Goal: Task Accomplishment & Management: Manage account settings

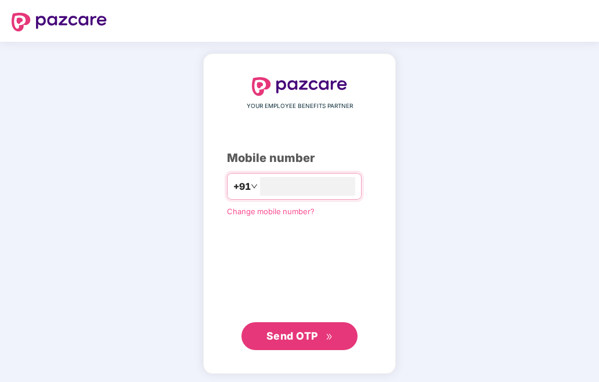
type input "**********"
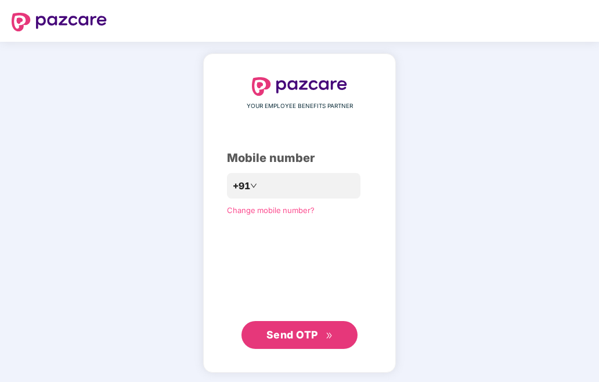
click at [287, 341] on span "Send OTP" at bounding box center [299, 335] width 67 height 16
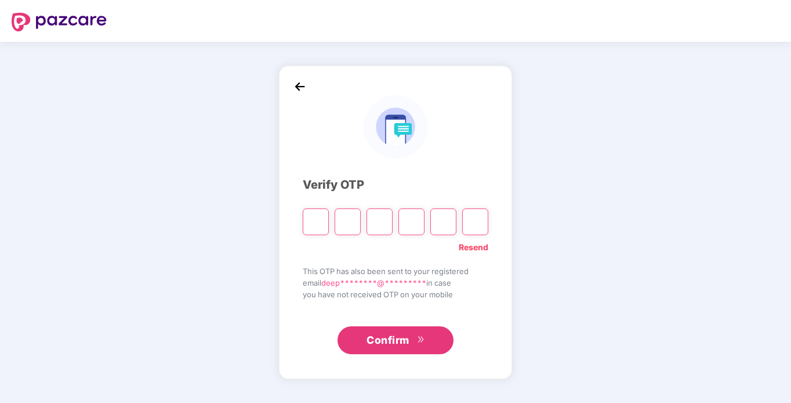
type input "*"
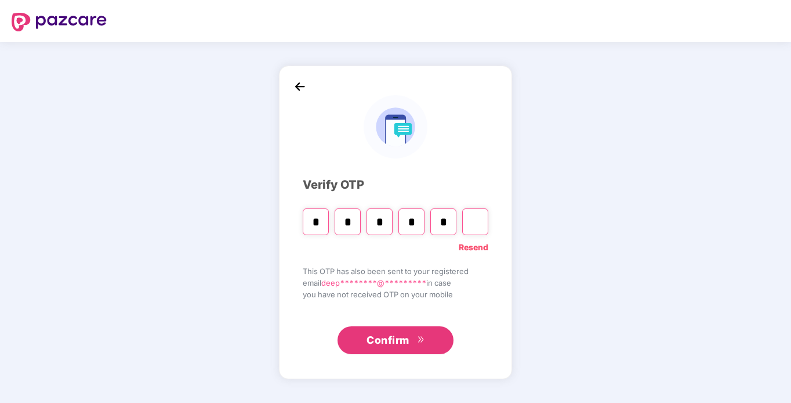
type input "*"
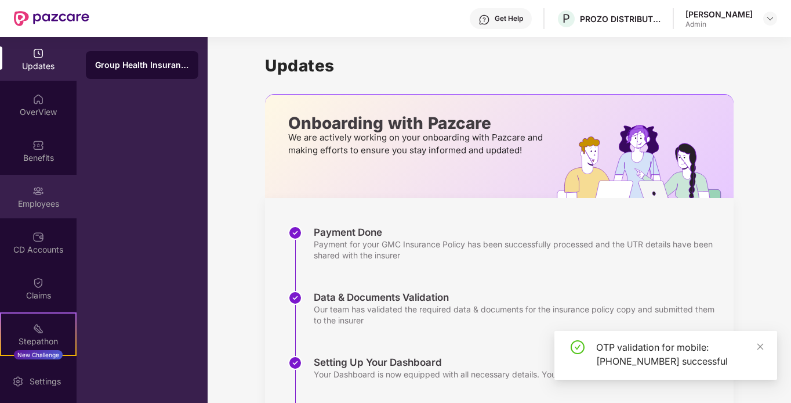
click at [39, 207] on div "Employees" at bounding box center [38, 204] width 77 height 12
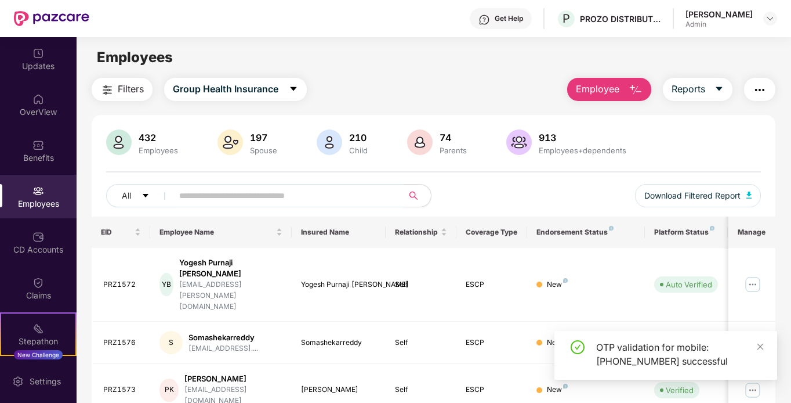
click at [276, 196] on input "text" at bounding box center [283, 195] width 208 height 17
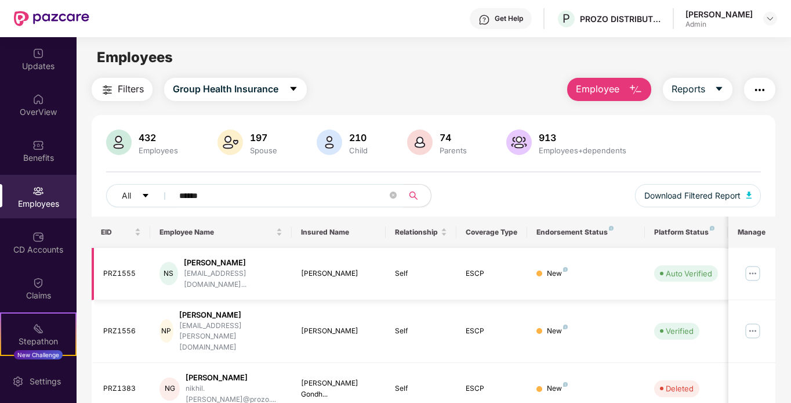
type input "******"
click at [598, 271] on img at bounding box center [753, 273] width 19 height 19
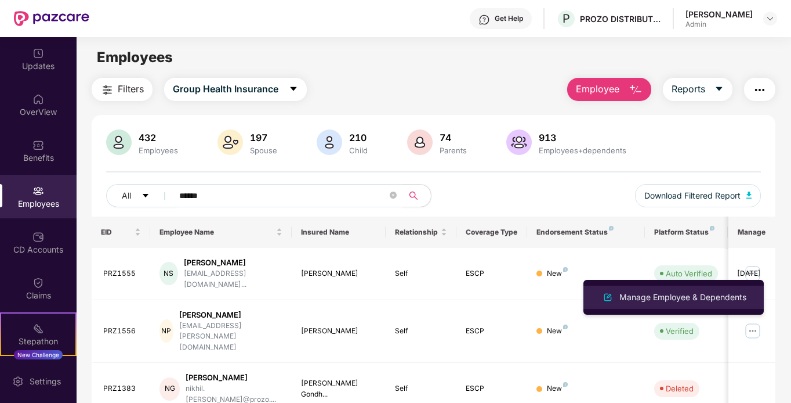
click at [598, 291] on div "Manage Employee & Dependents" at bounding box center [683, 297] width 132 height 13
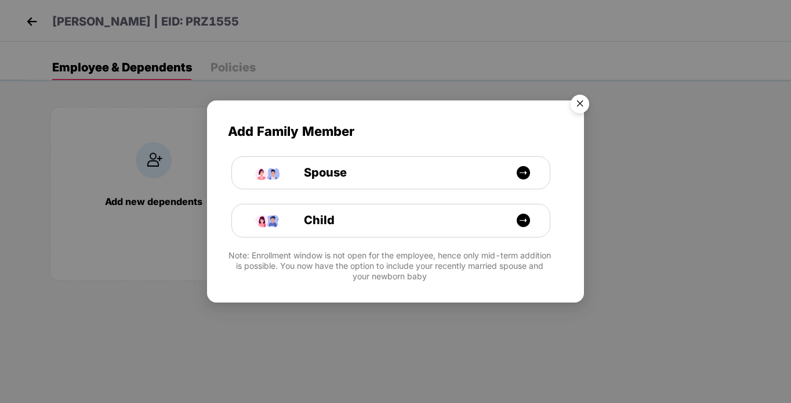
click at [581, 100] on img "Close" at bounding box center [580, 105] width 32 height 32
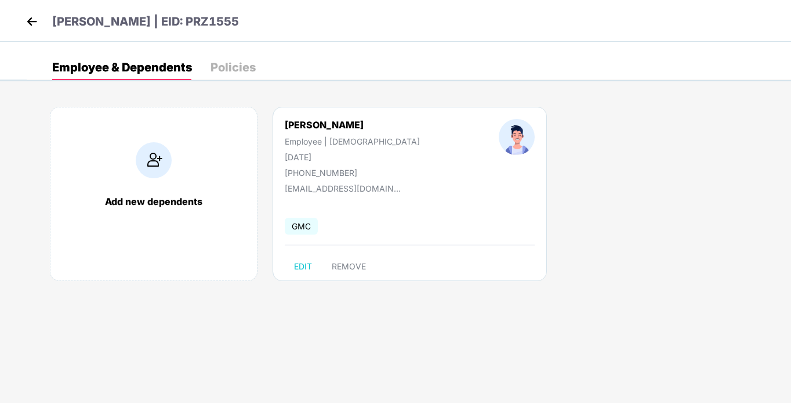
click at [30, 26] on img at bounding box center [31, 21] width 17 height 17
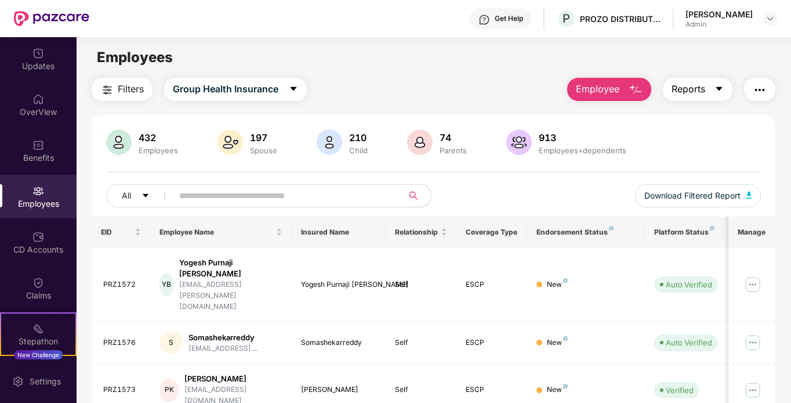
click at [598, 89] on button "Reports" at bounding box center [698, 89] width 70 height 23
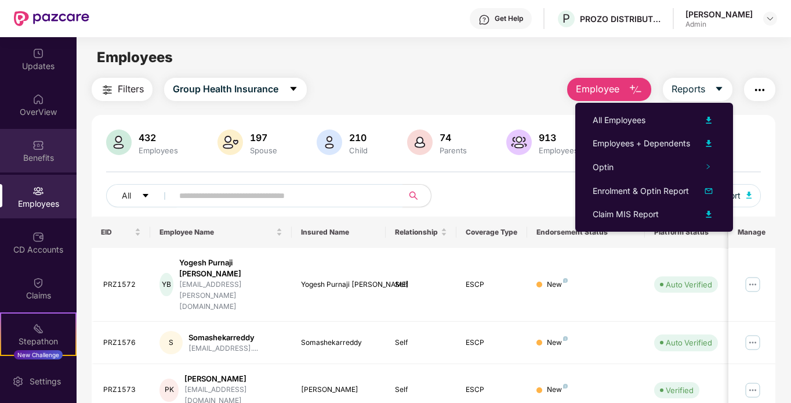
click at [40, 147] on img at bounding box center [38, 145] width 12 height 12
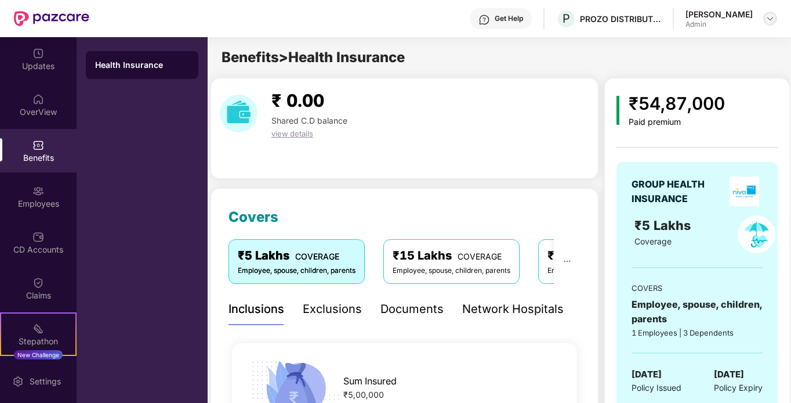
click at [598, 16] on div at bounding box center [770, 19] width 14 height 14
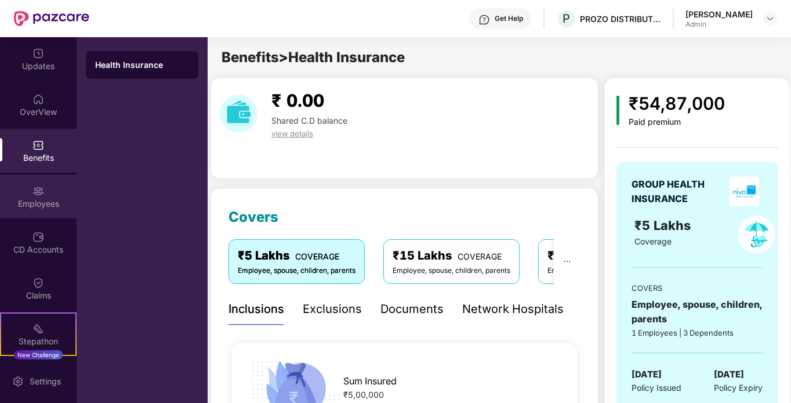
click at [35, 202] on div "Employees" at bounding box center [38, 204] width 77 height 12
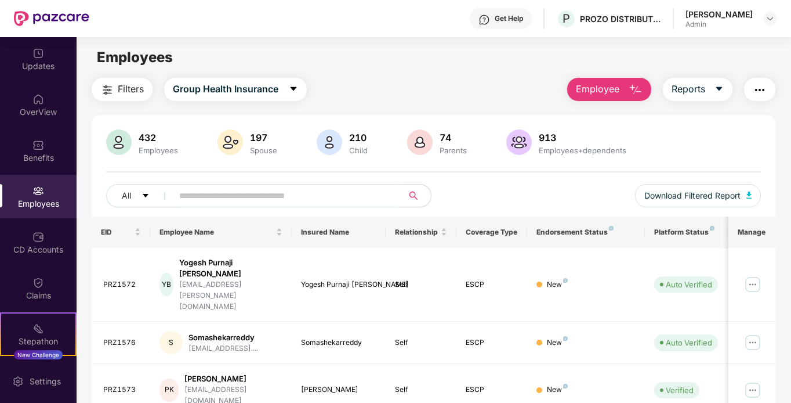
click at [598, 88] on img "button" at bounding box center [760, 90] width 14 height 14
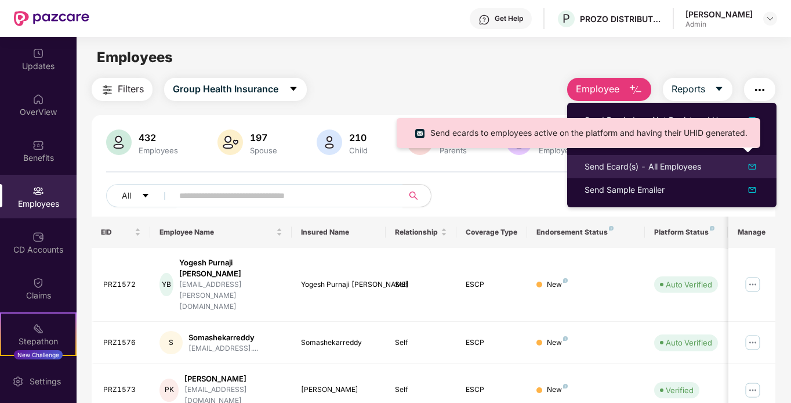
click at [598, 169] on div "Send Ecard(s) - All Employees" at bounding box center [643, 166] width 117 height 13
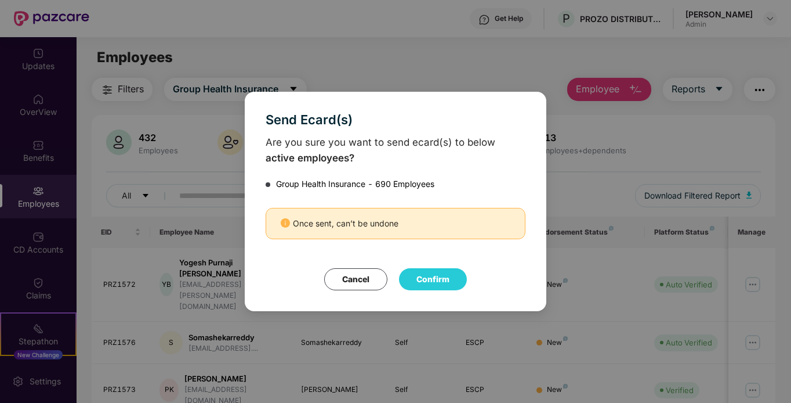
click at [357, 285] on button "Cancel" at bounding box center [355, 279] width 63 height 22
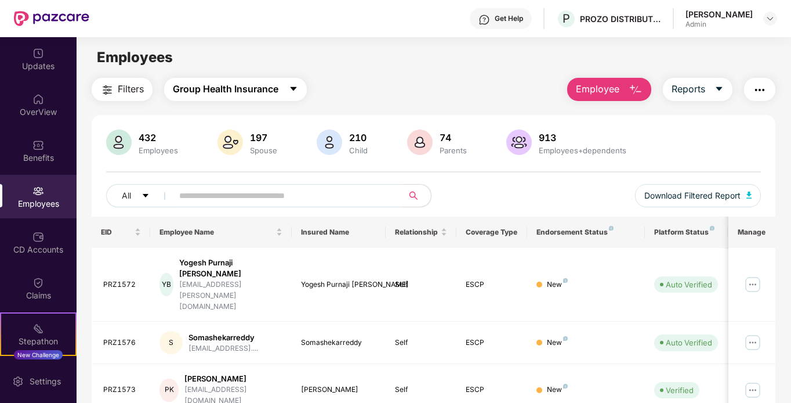
click at [286, 92] on button "Group Health Insurance" at bounding box center [235, 89] width 143 height 23
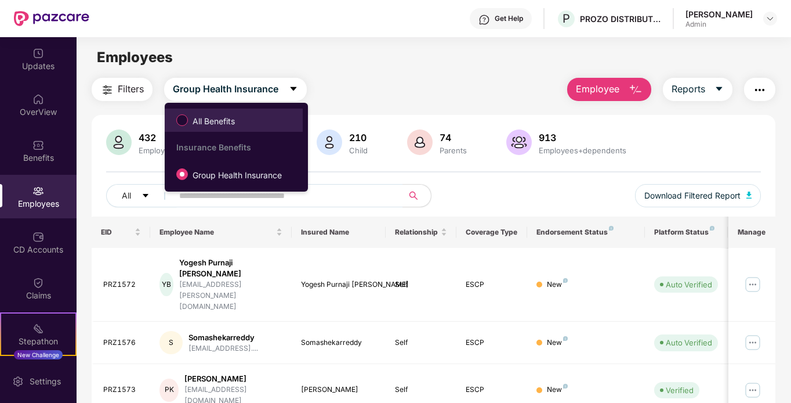
click at [279, 119] on span "All Benefits" at bounding box center [234, 120] width 126 height 20
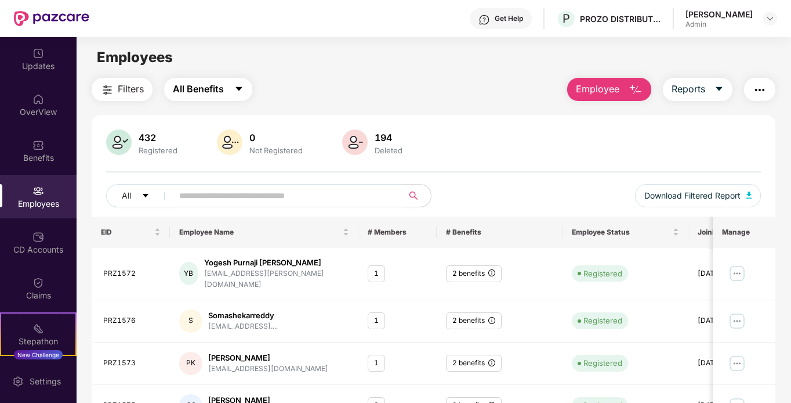
click at [206, 88] on span "All Benefits" at bounding box center [198, 89] width 51 height 15
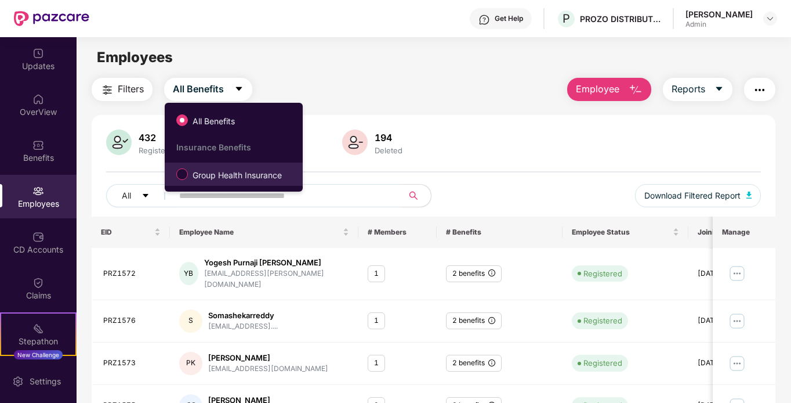
click at [243, 171] on span "Group Health Insurance" at bounding box center [237, 175] width 99 height 13
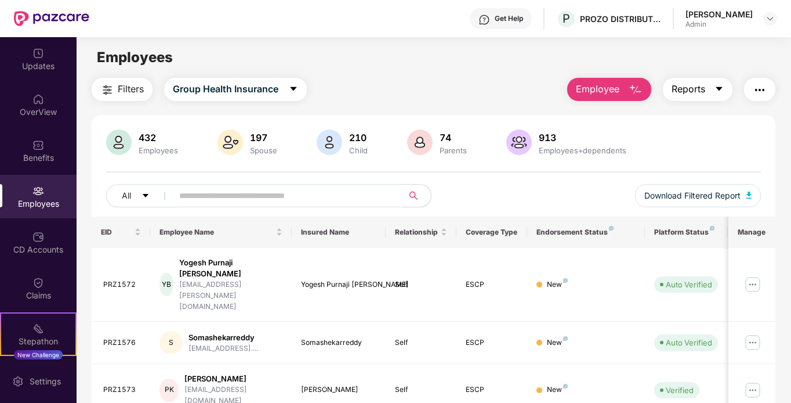
click at [598, 84] on button "Reports" at bounding box center [698, 89] width 70 height 23
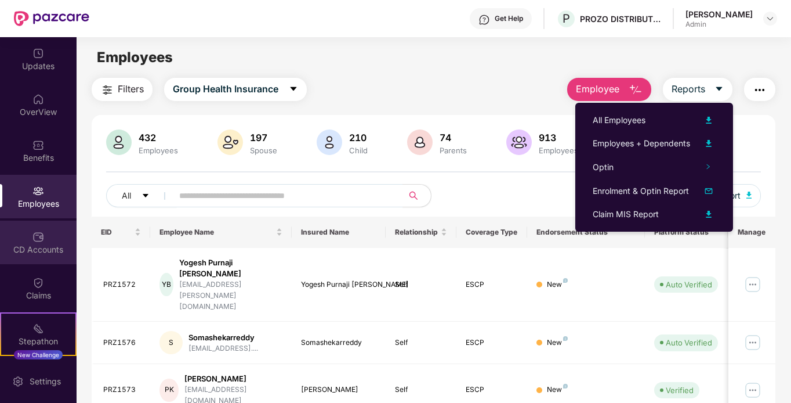
click at [55, 242] on div "CD Accounts" at bounding box center [38, 242] width 77 height 44
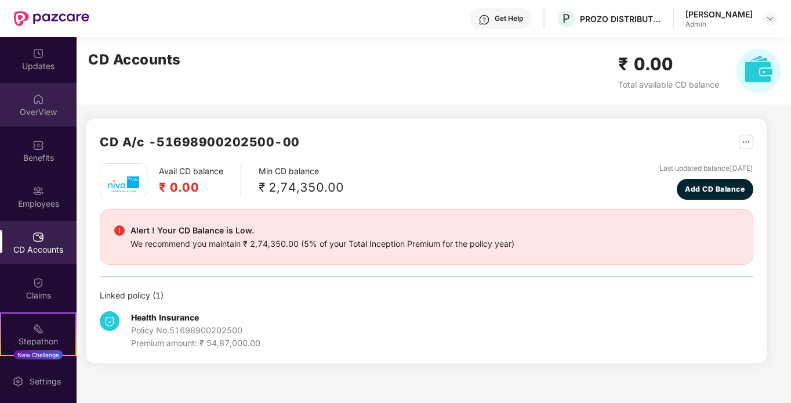
click at [38, 102] on img at bounding box center [38, 99] width 12 height 12
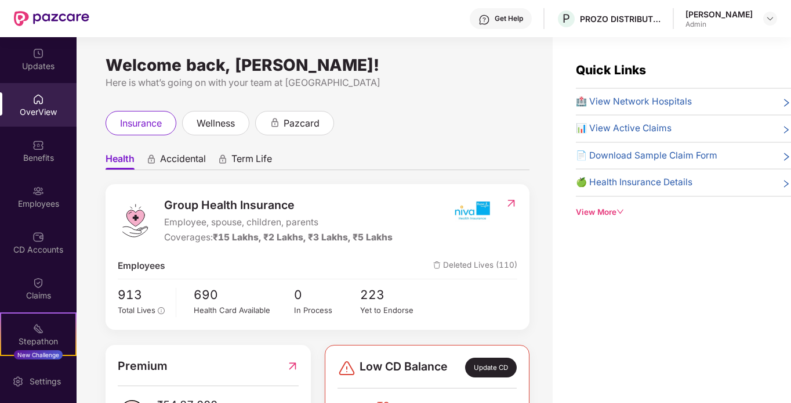
click at [598, 180] on span "🍏 Health Insurance Details" at bounding box center [634, 182] width 117 height 14
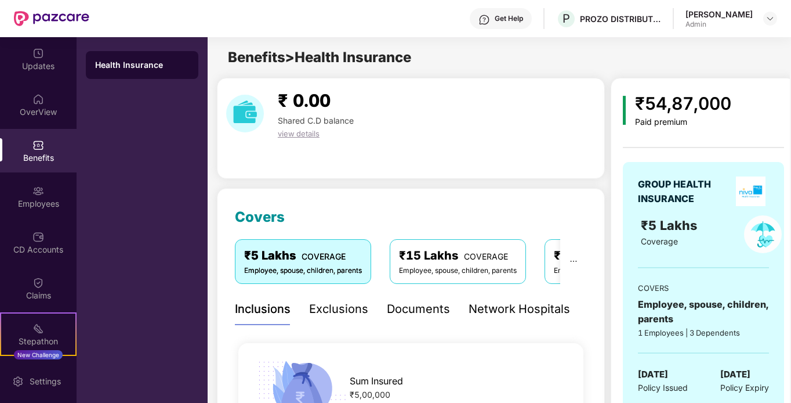
click at [37, 142] on img at bounding box center [38, 145] width 12 height 12
click at [31, 118] on div "OverView" at bounding box center [38, 105] width 77 height 44
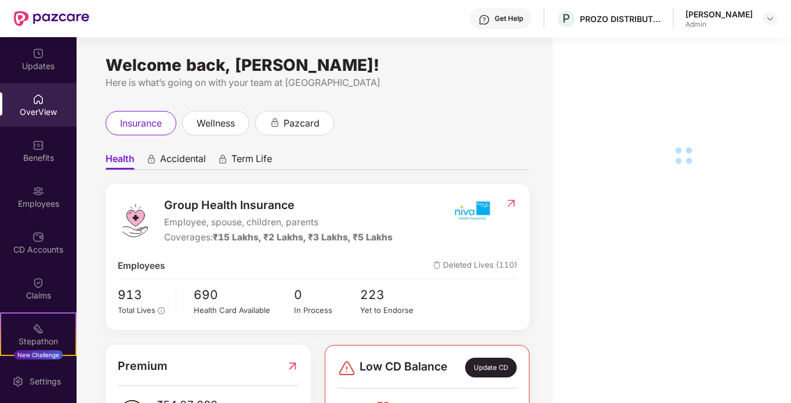
click at [41, 150] on img at bounding box center [38, 145] width 12 height 12
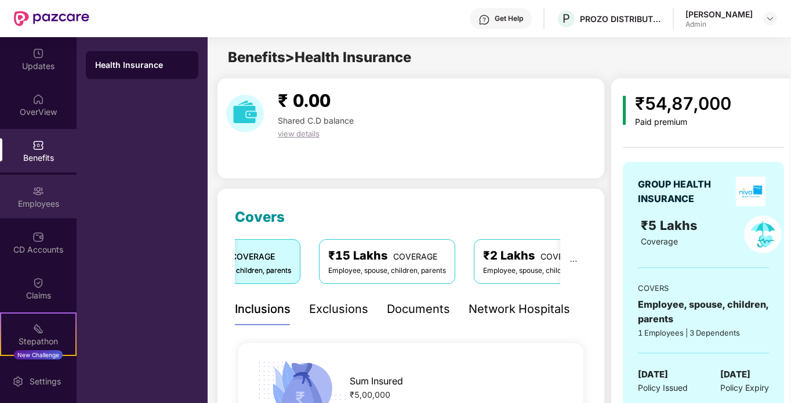
click at [50, 196] on div "Employees" at bounding box center [38, 197] width 77 height 44
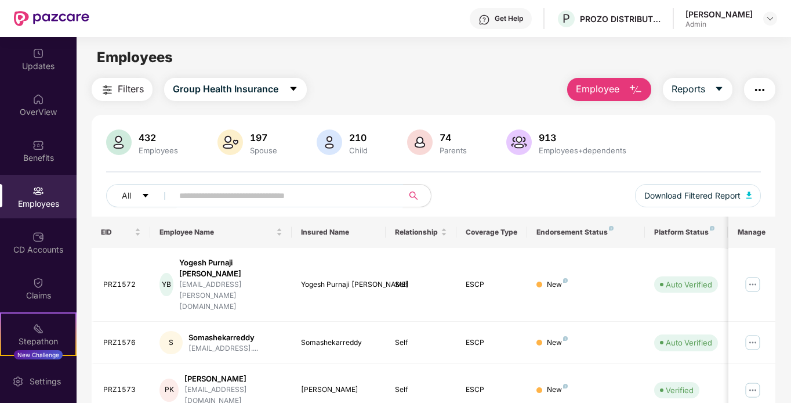
click at [317, 204] on input "text" at bounding box center [283, 195] width 208 height 17
paste input "*******"
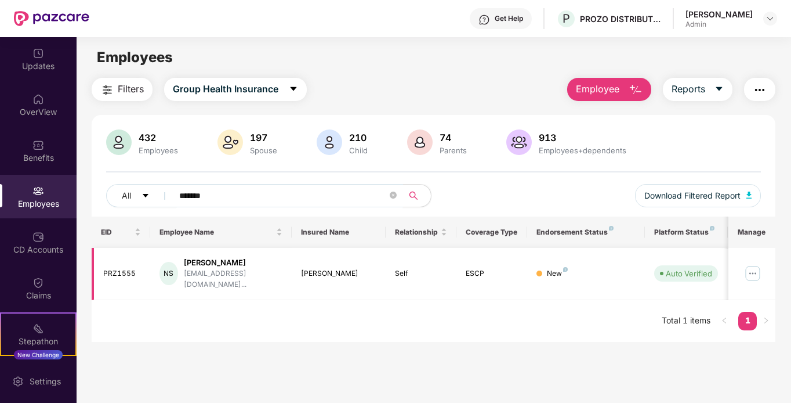
type input "*******"
